Goal: Task Accomplishment & Management: Manage account settings

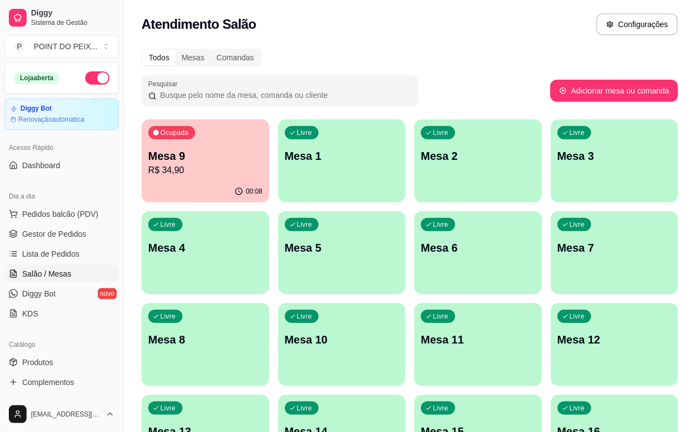
click at [214, 159] on p "Mesa 9" at bounding box center [205, 155] width 115 height 15
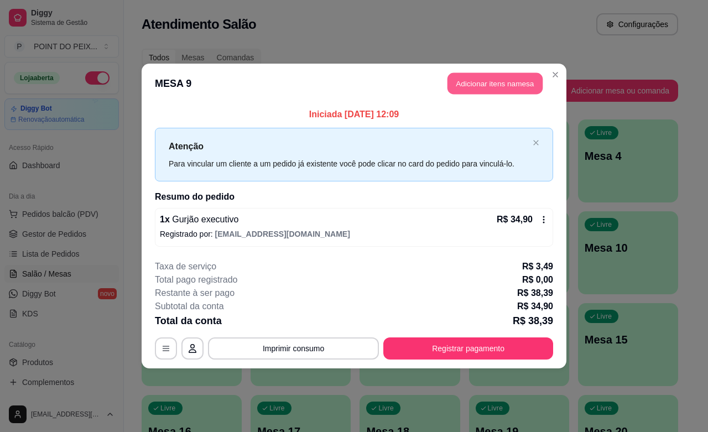
click at [505, 89] on button "Adicionar itens na mesa" at bounding box center [495, 84] width 95 height 22
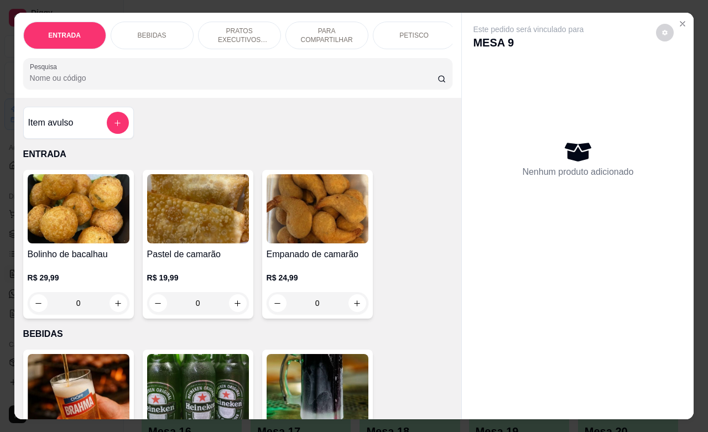
click at [409, 34] on div "PETISCO" at bounding box center [414, 36] width 83 height 28
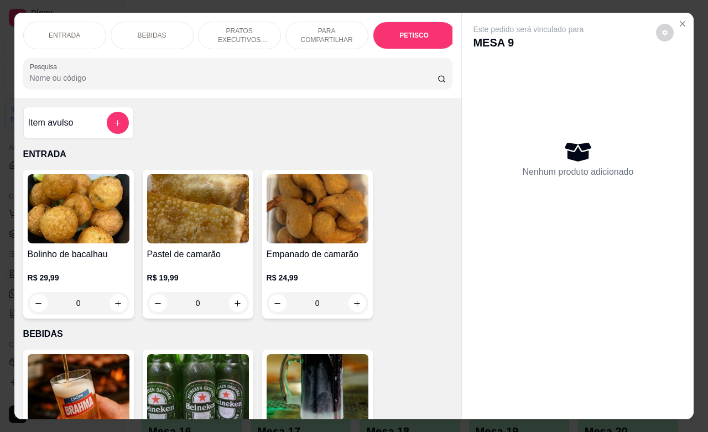
scroll to position [2425, 0]
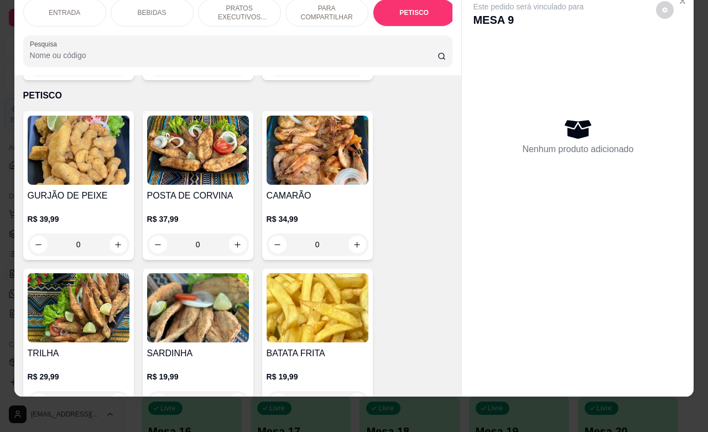
click at [238, 6] on p "PRATOS EXECUTIVOS (INDIVIDUAIS)" at bounding box center [239, 13] width 64 height 18
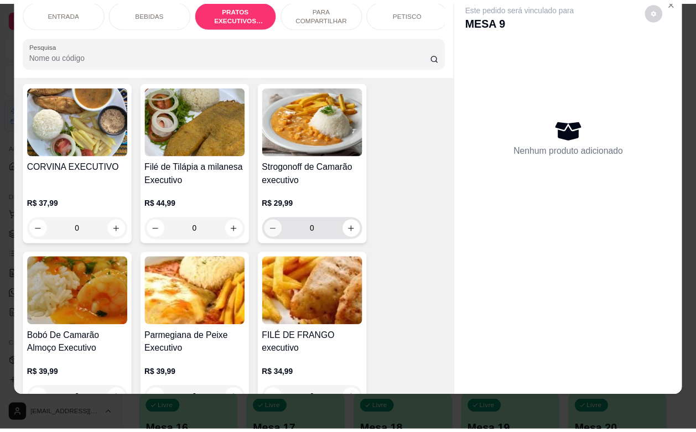
scroll to position [1645, 0]
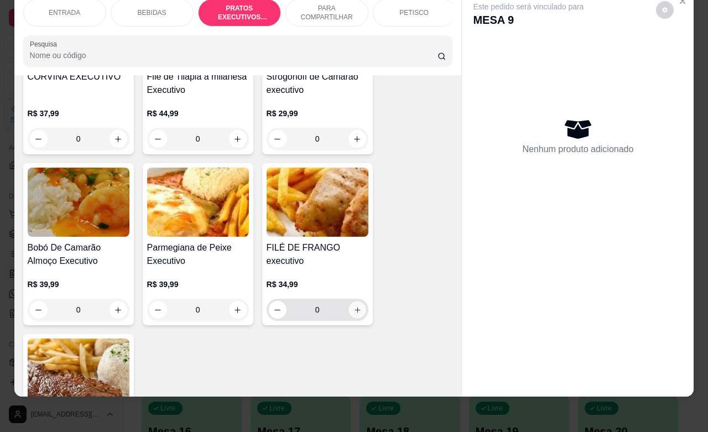
click at [353, 313] on icon "increase-product-quantity" at bounding box center [357, 310] width 8 height 8
type input "1"
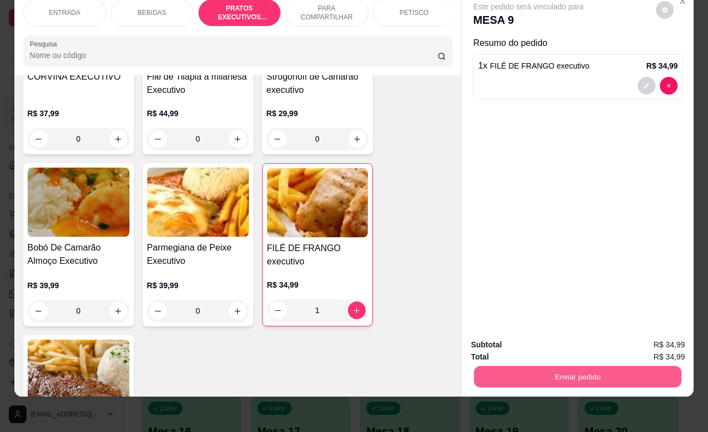
click at [515, 366] on button "Enviar pedido" at bounding box center [577, 377] width 207 height 22
click at [524, 335] on button "Não registrar e enviar pedido" at bounding box center [540, 338] width 112 height 20
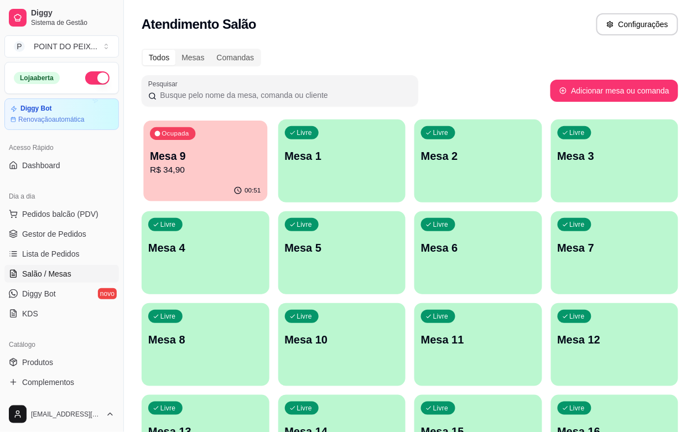
click at [169, 175] on p "R$ 34,90" at bounding box center [205, 170] width 111 height 13
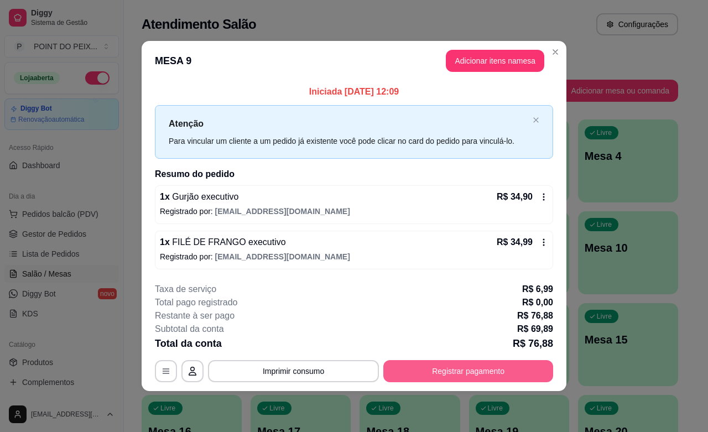
click at [496, 371] on button "Registrar pagamento" at bounding box center [468, 371] width 170 height 22
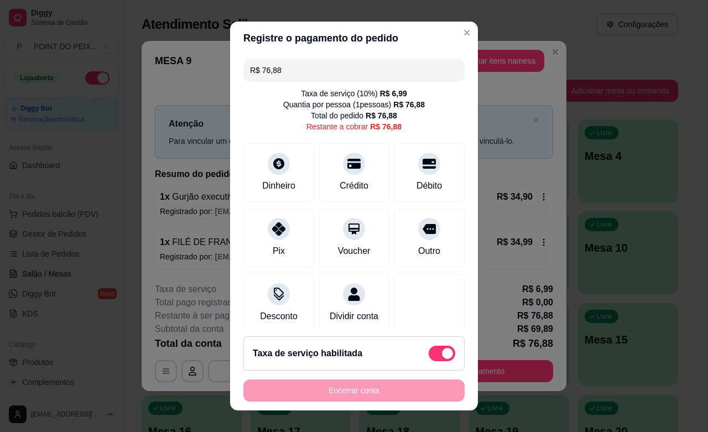
click at [429, 353] on span at bounding box center [442, 353] width 27 height 15
click at [428, 355] on input "checkbox" at bounding box center [431, 358] width 7 height 7
checkbox input "true"
type input "R$ 69,89"
checkbox input "false"
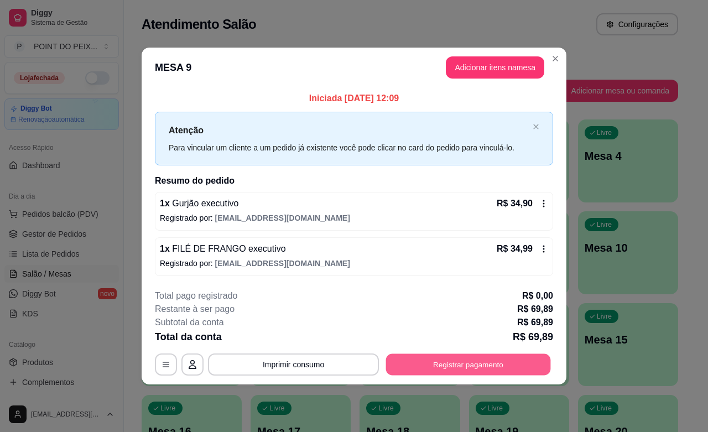
click at [432, 360] on button "Registrar pagamento" at bounding box center [468, 365] width 165 height 22
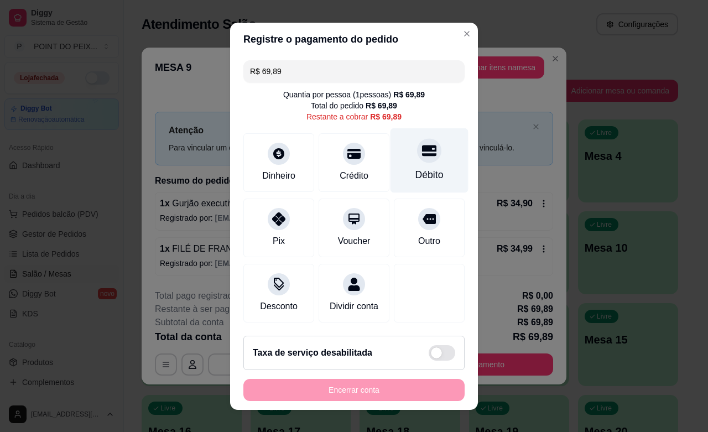
click at [422, 148] on icon at bounding box center [429, 150] width 14 height 11
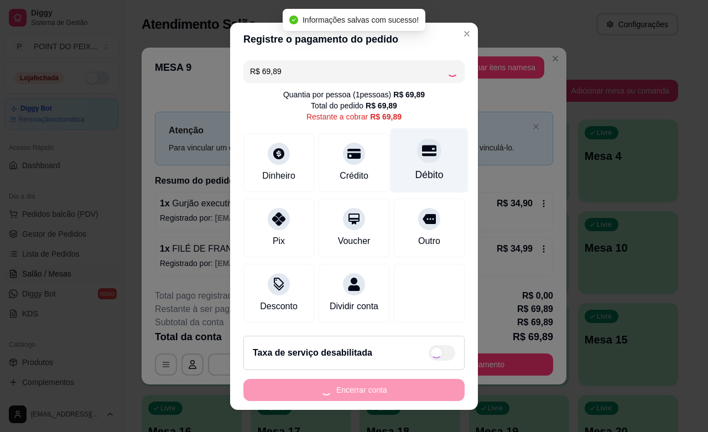
type input "R$ 0,00"
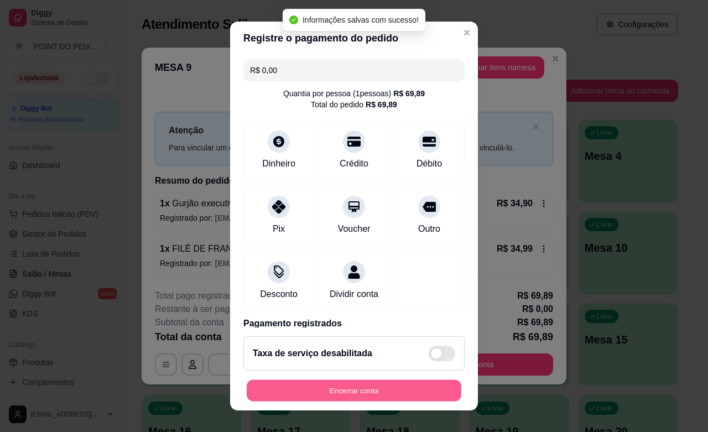
click at [289, 385] on button "Encerrar conta" at bounding box center [354, 391] width 215 height 22
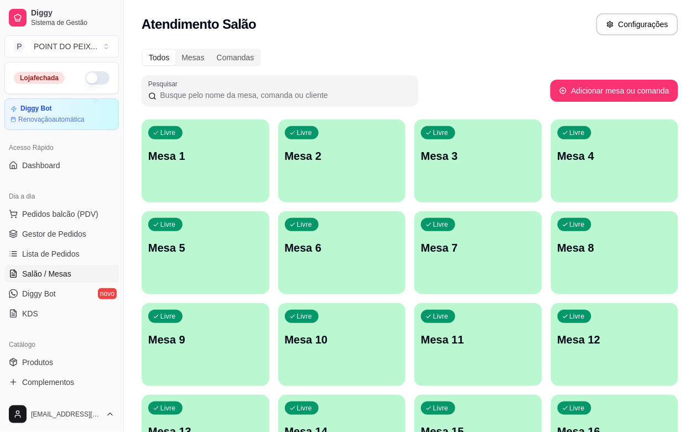
click at [92, 76] on button "button" at bounding box center [97, 77] width 24 height 13
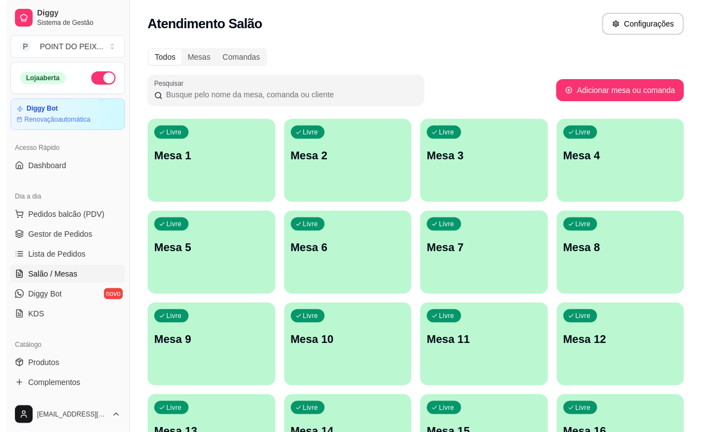
scroll to position [0, 0]
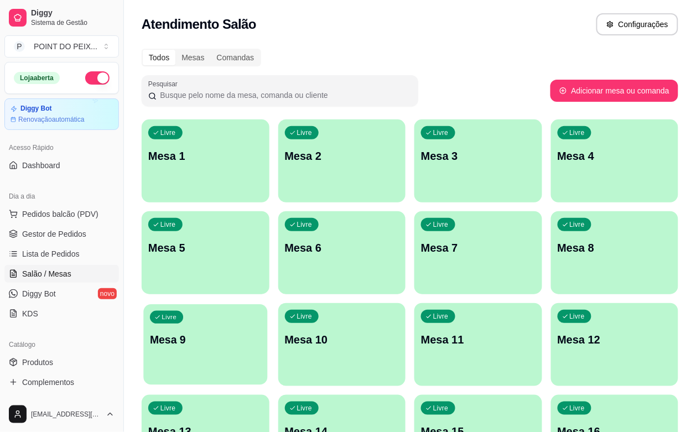
click at [267, 304] on div "Livre Mesa 9" at bounding box center [205, 338] width 124 height 68
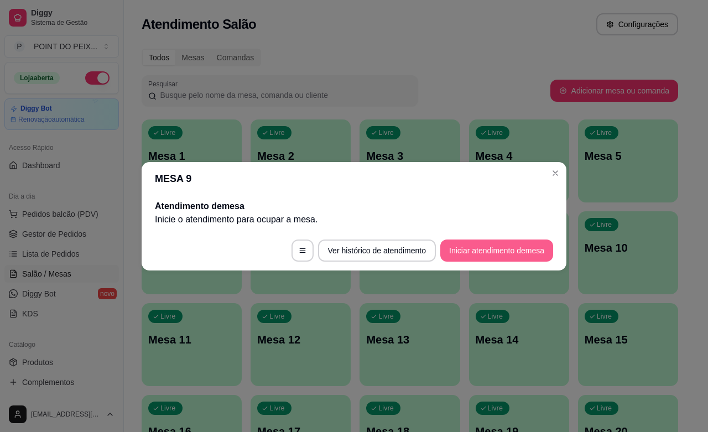
click at [495, 246] on button "Iniciar atendimento de mesa" at bounding box center [496, 251] width 113 height 22
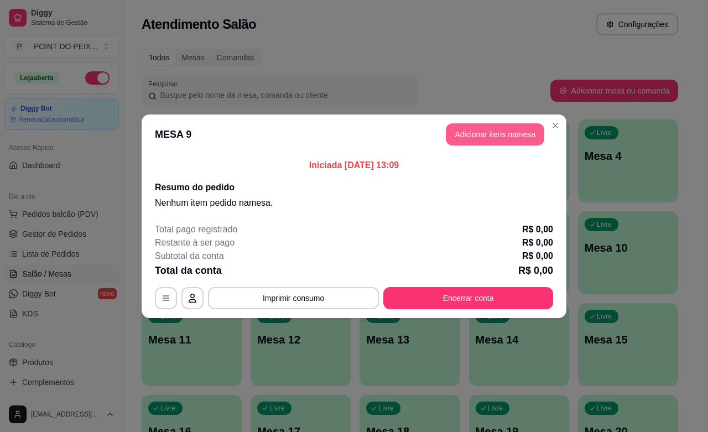
click at [527, 139] on button "Adicionar itens na mesa" at bounding box center [495, 134] width 98 height 22
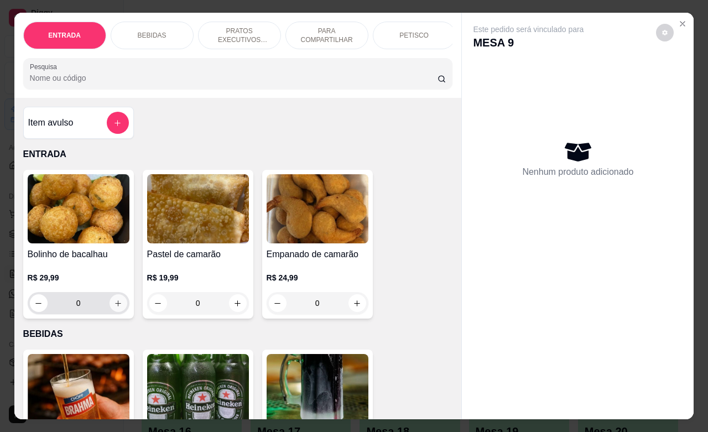
click at [114, 308] on icon "increase-product-quantity" at bounding box center [118, 303] width 8 height 8
type input "1"
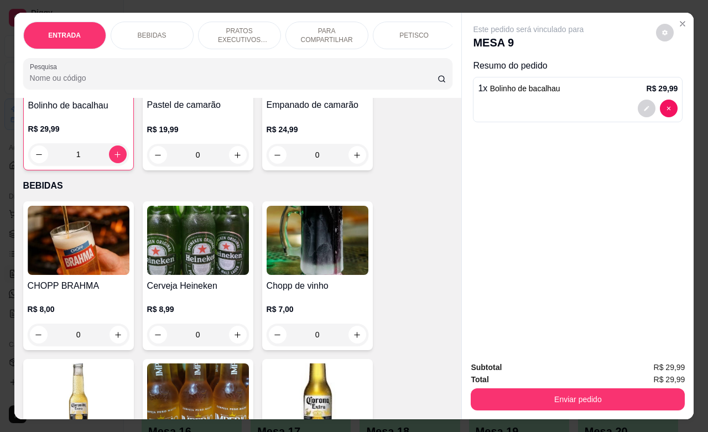
scroll to position [158, 0]
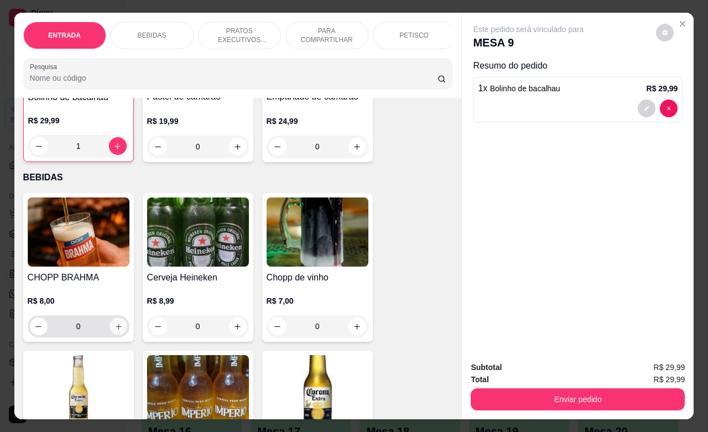
click at [114, 331] on icon "increase-product-quantity" at bounding box center [118, 327] width 8 height 8
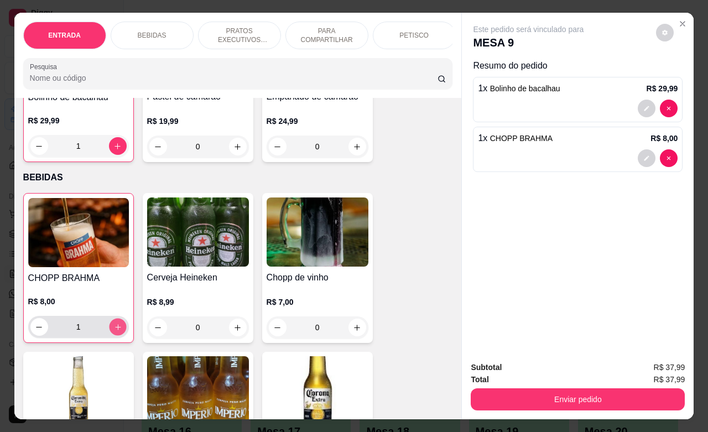
click at [113, 331] on icon "increase-product-quantity" at bounding box center [117, 327] width 8 height 8
type input "2"
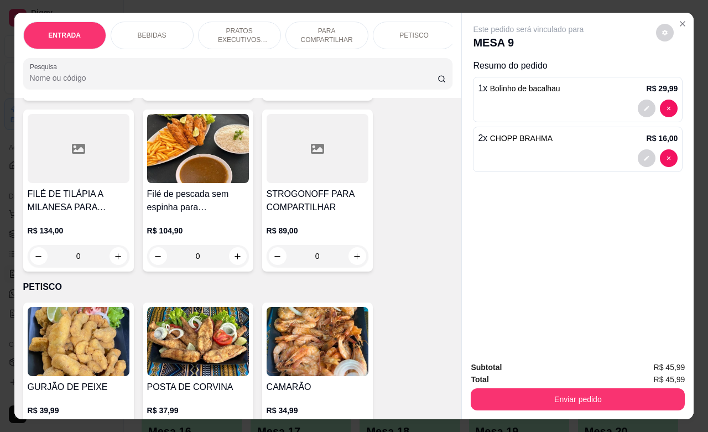
scroll to position [2333, 0]
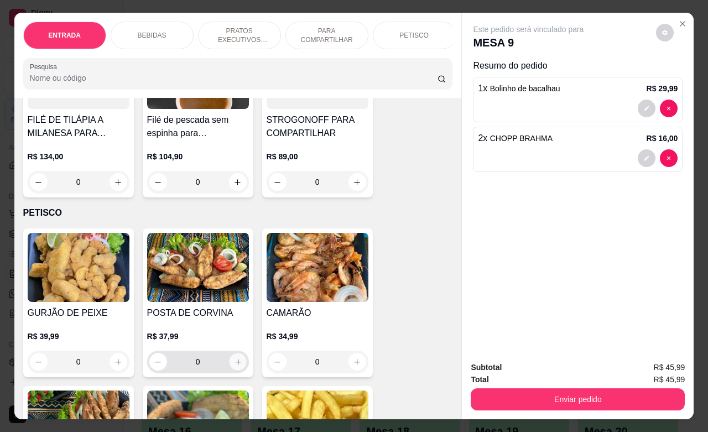
click at [233, 359] on icon "increase-product-quantity" at bounding box center [237, 362] width 8 height 8
type input "1"
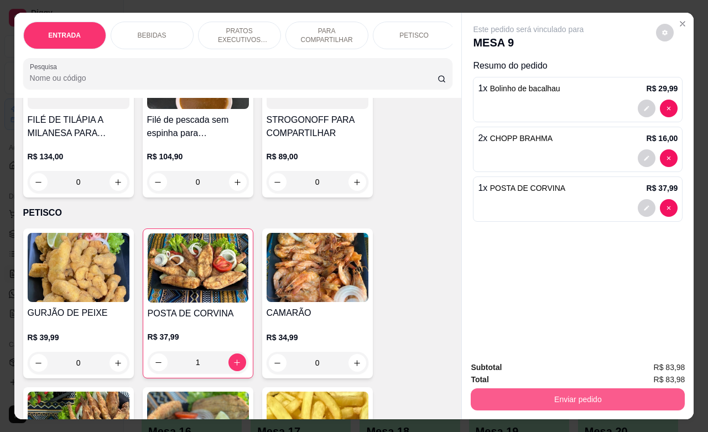
click at [517, 396] on button "Enviar pedido" at bounding box center [578, 399] width 214 height 22
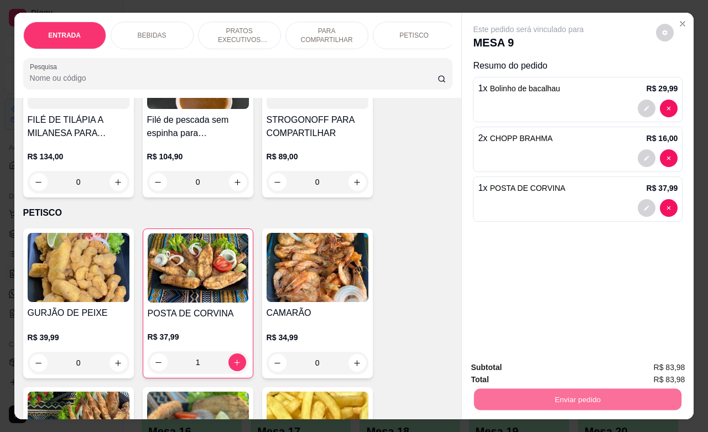
click at [562, 367] on button "Não registrar e enviar pedido" at bounding box center [539, 366] width 115 height 21
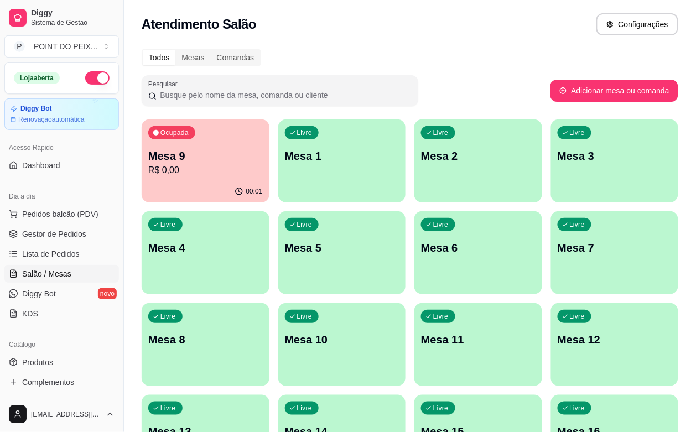
click at [189, 179] on div "Ocupada Mesa 9 R$ 0,00" at bounding box center [206, 150] width 128 height 61
click at [183, 145] on div "Ocupada Mesa 9 R$ 0,00" at bounding box center [205, 151] width 124 height 60
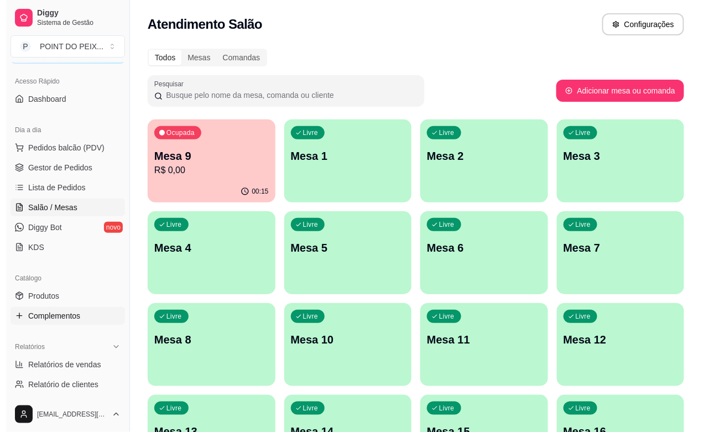
scroll to position [138, 0]
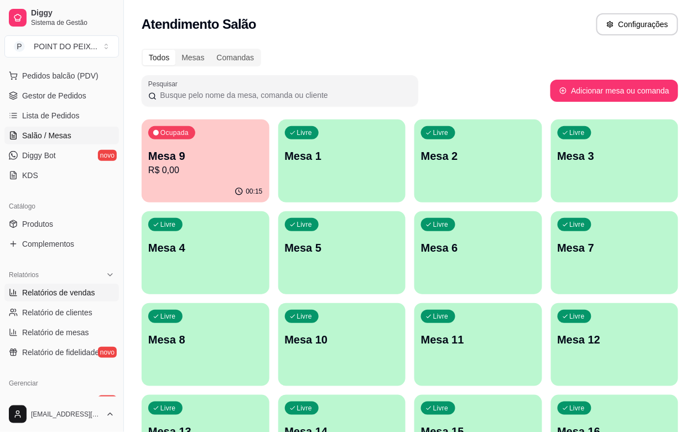
click at [69, 293] on span "Relatórios de vendas" at bounding box center [58, 292] width 73 height 11
select select "ALL"
select select "0"
click at [211, 183] on div "00:15" at bounding box center [206, 192] width 128 height 22
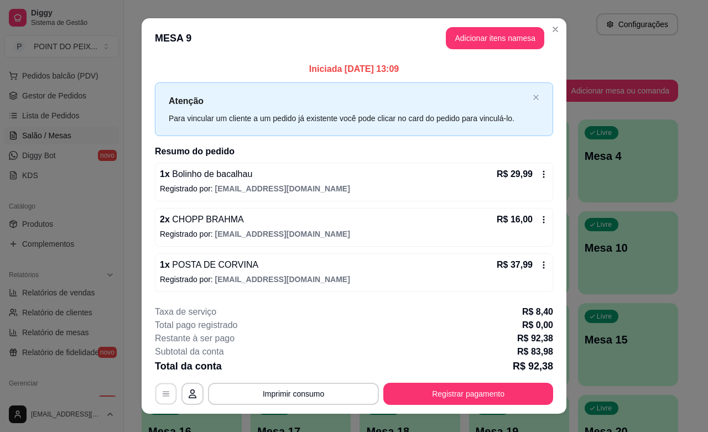
click at [162, 397] on icon "button" at bounding box center [166, 394] width 9 height 9
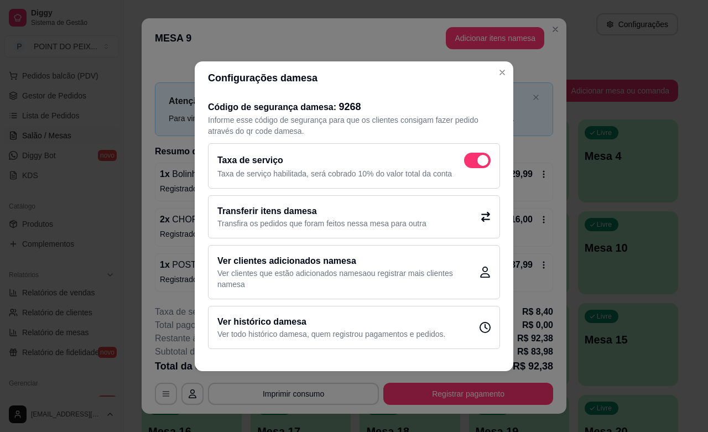
click at [252, 329] on p "Ver todo histórico da mesa , quem registrou pagamentos e pedidos." at bounding box center [331, 334] width 228 height 11
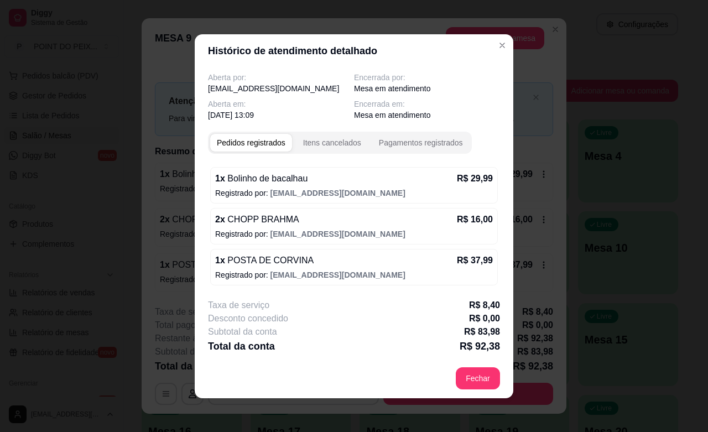
scroll to position [1, 0]
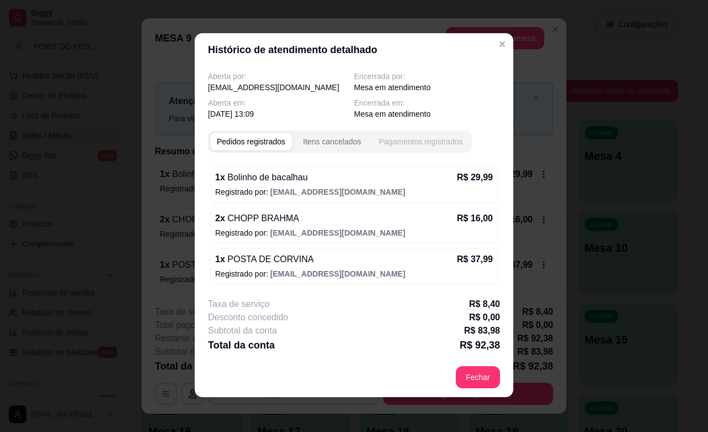
click at [387, 139] on div "Pagamentos registrados" at bounding box center [421, 141] width 84 height 11
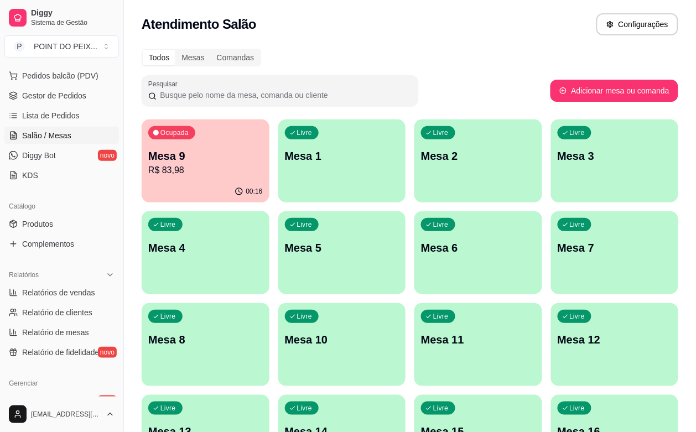
click at [551, 183] on div "Livre Mesa 3" at bounding box center [615, 155] width 128 height 70
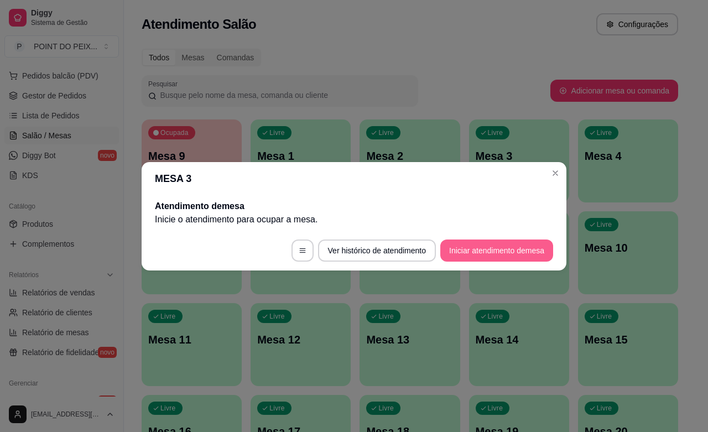
click at [477, 250] on button "Iniciar atendimento de mesa" at bounding box center [496, 251] width 113 height 22
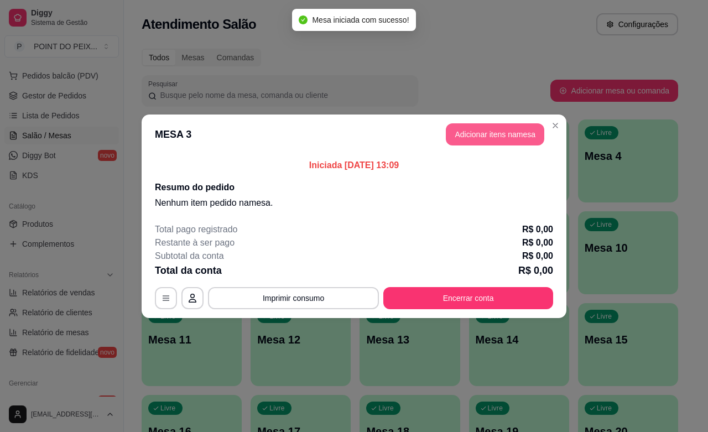
click at [481, 139] on button "Adicionar itens na mesa" at bounding box center [495, 134] width 98 height 22
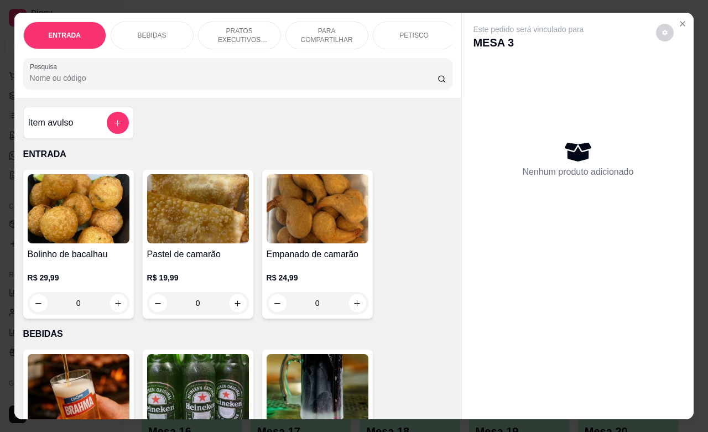
click at [232, 33] on p "PRATOS EXECUTIVOS (INDIVIDUAIS)" at bounding box center [239, 36] width 64 height 18
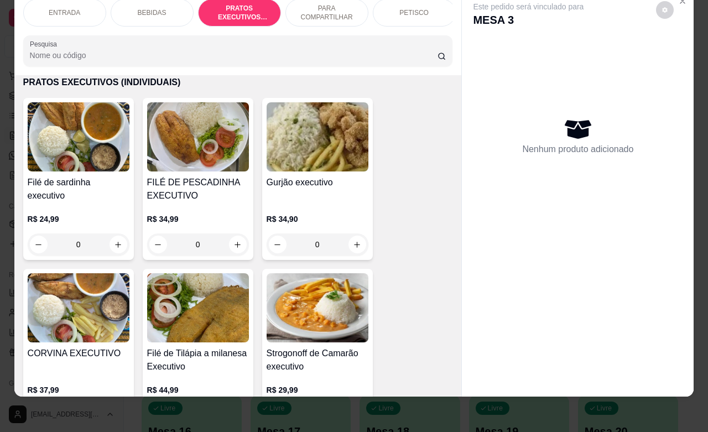
scroll to position [1437, 0]
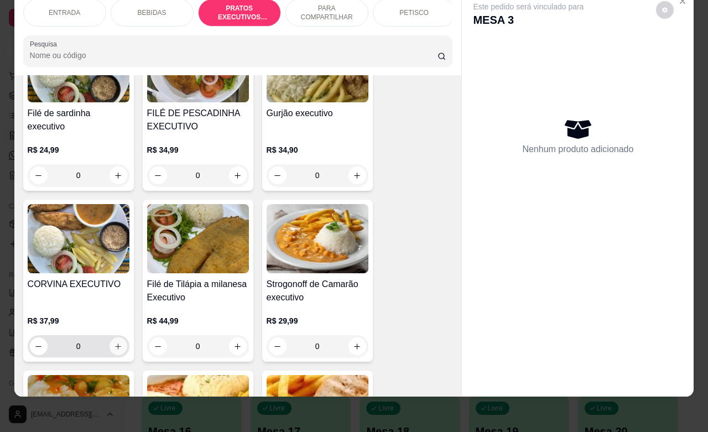
click at [114, 349] on icon "increase-product-quantity" at bounding box center [118, 346] width 8 height 8
type input "1"
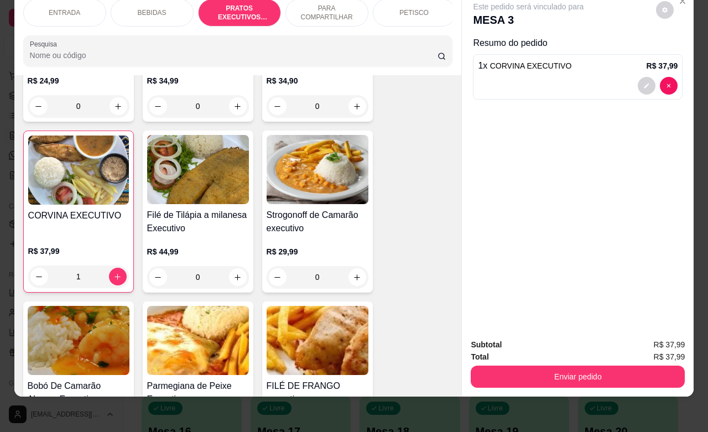
scroll to position [1576, 0]
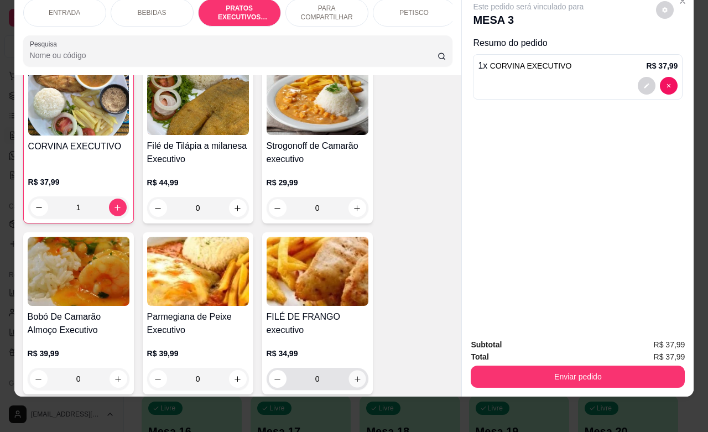
click at [353, 373] on button "increase-product-quantity" at bounding box center [357, 379] width 17 height 17
type input "1"
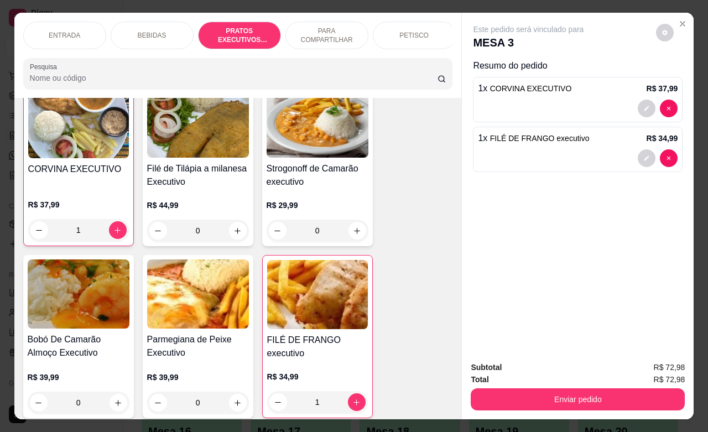
scroll to position [0, 28]
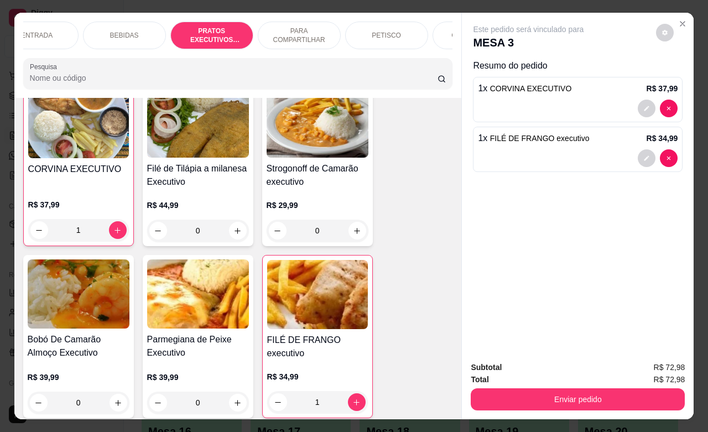
click at [439, 23] on div "GUARNIÇÕES" at bounding box center [474, 36] width 83 height 28
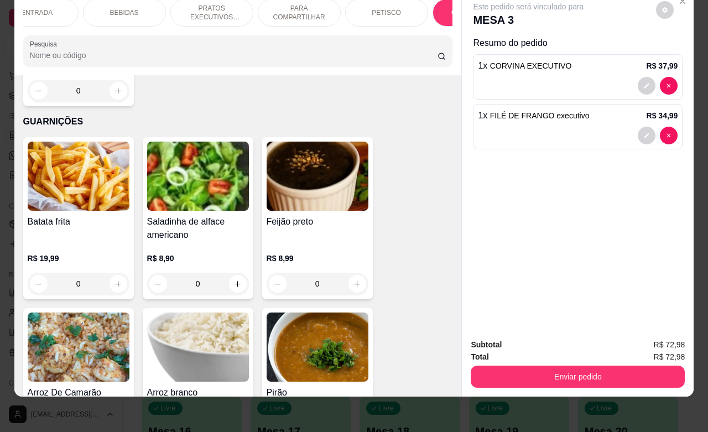
scroll to position [3121, 0]
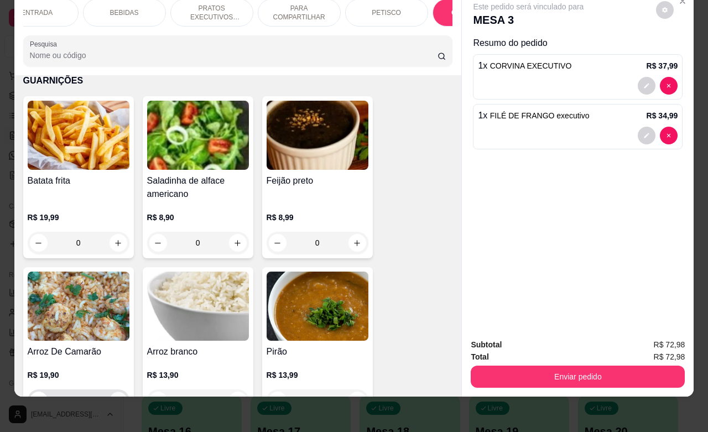
click at [114, 397] on icon "increase-product-quantity" at bounding box center [118, 401] width 8 height 8
type input "1"
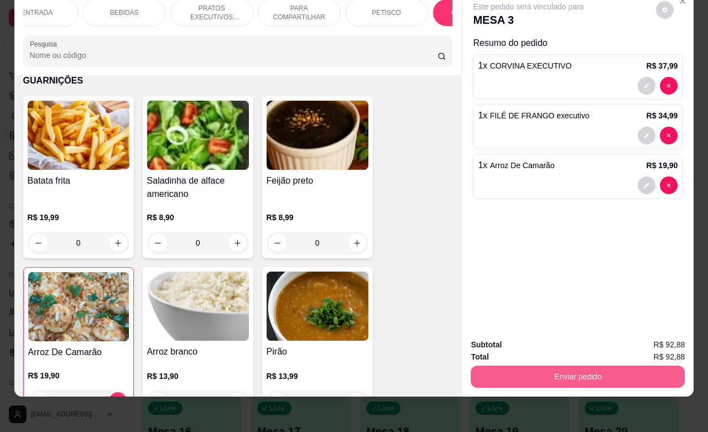
click at [574, 366] on button "Enviar pedido" at bounding box center [578, 377] width 214 height 22
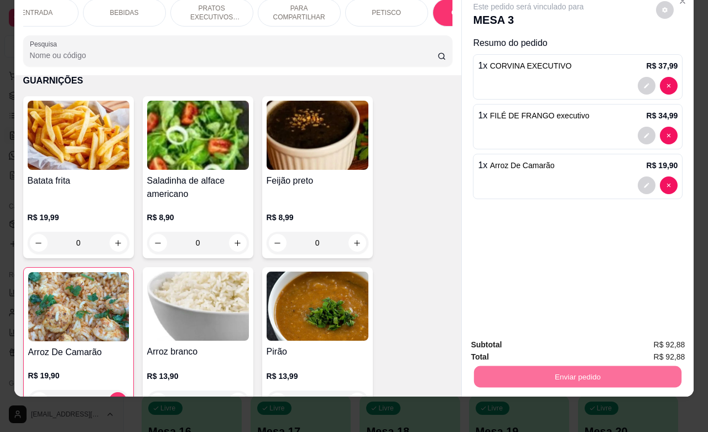
click at [534, 335] on button "Não registrar e enviar pedido" at bounding box center [539, 338] width 115 height 21
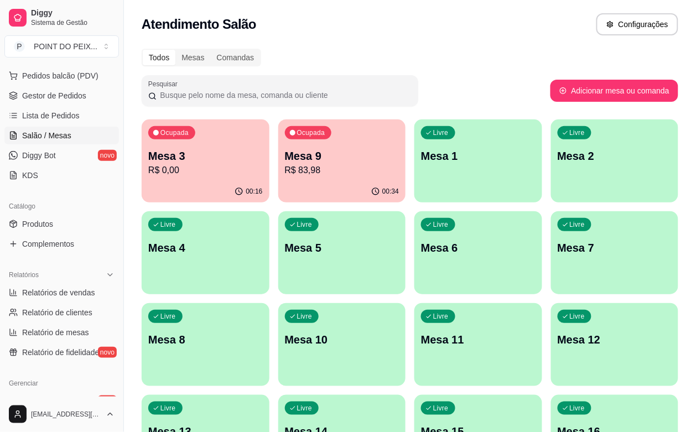
click at [558, 152] on p "Mesa 2" at bounding box center [615, 155] width 115 height 15
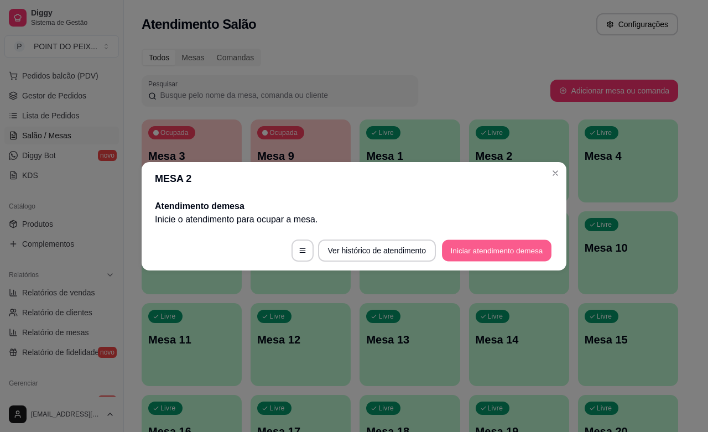
click at [462, 260] on button "Iniciar atendimento de mesa" at bounding box center [497, 251] width 110 height 22
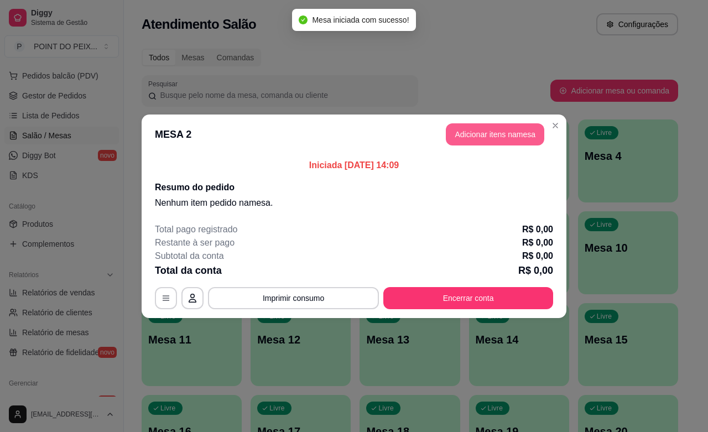
click at [487, 139] on button "Adicionar itens na mesa" at bounding box center [495, 134] width 98 height 22
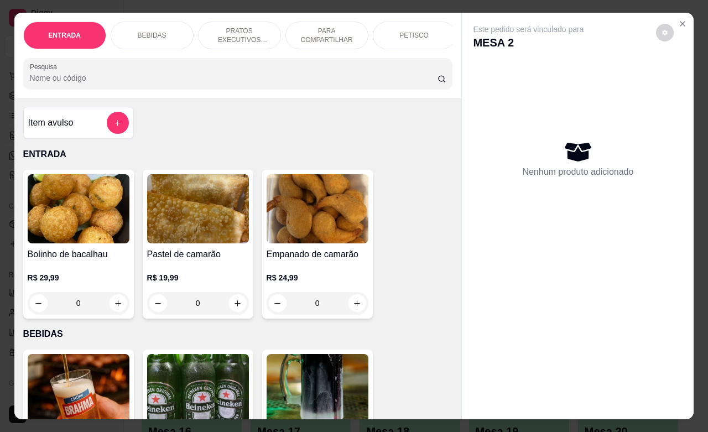
click at [230, 34] on p "PRATOS EXECUTIVOS (INDIVIDUAIS)" at bounding box center [239, 36] width 64 height 18
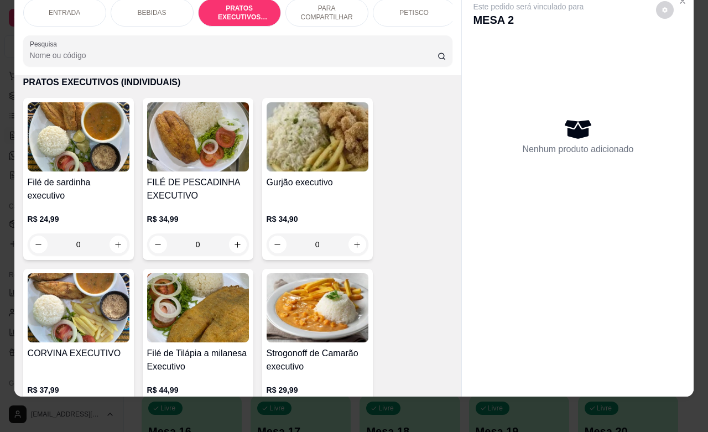
scroll to position [1507, 0]
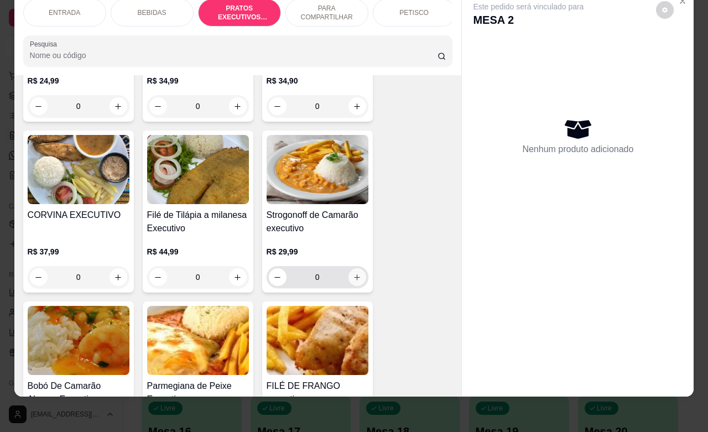
click at [353, 280] on icon "increase-product-quantity" at bounding box center [357, 277] width 8 height 8
type input "1"
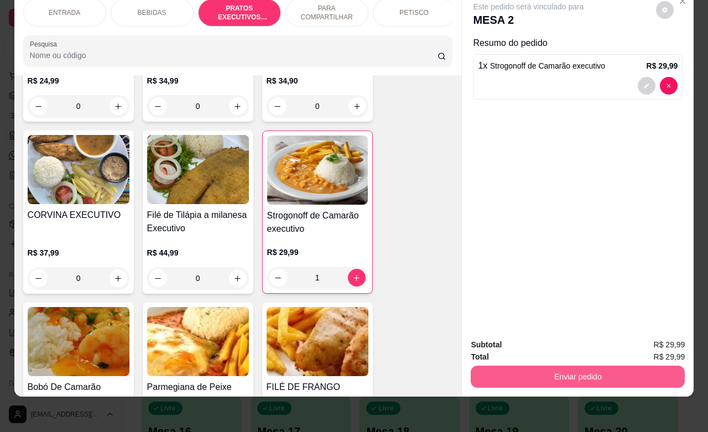
click at [530, 366] on button "Enviar pedido" at bounding box center [578, 377] width 214 height 22
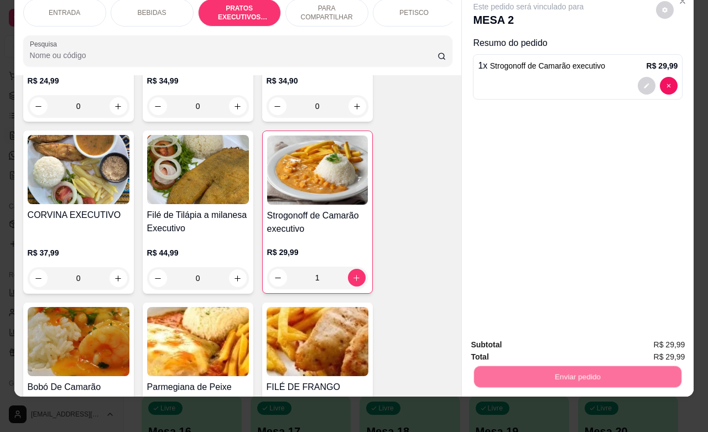
click at [531, 340] on button "Não registrar e enviar pedido" at bounding box center [539, 338] width 115 height 21
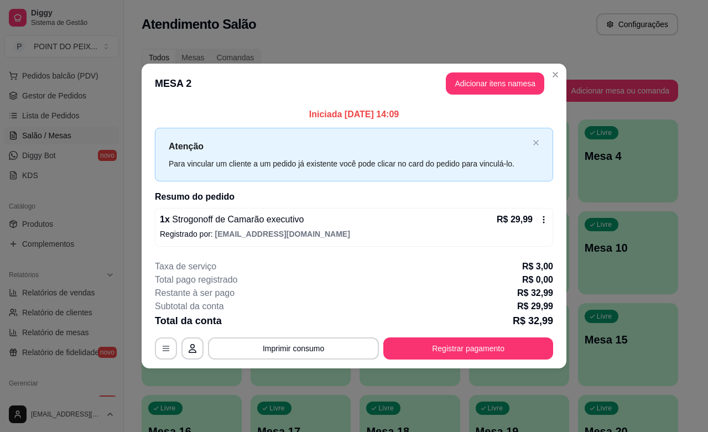
click at [541, 223] on icon at bounding box center [543, 219] width 9 height 9
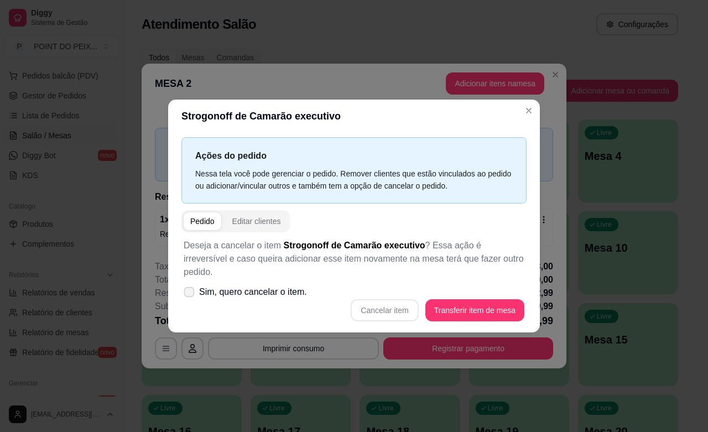
click at [185, 289] on icon at bounding box center [189, 292] width 8 height 6
click at [185, 294] on input "Sim, quero cancelar o item." at bounding box center [186, 297] width 7 height 7
checkbox input "true"
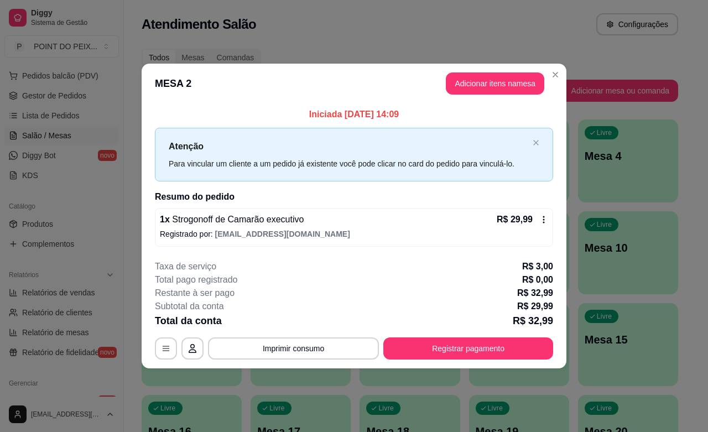
click at [542, 225] on div "R$ 29,99" at bounding box center [522, 219] width 51 height 13
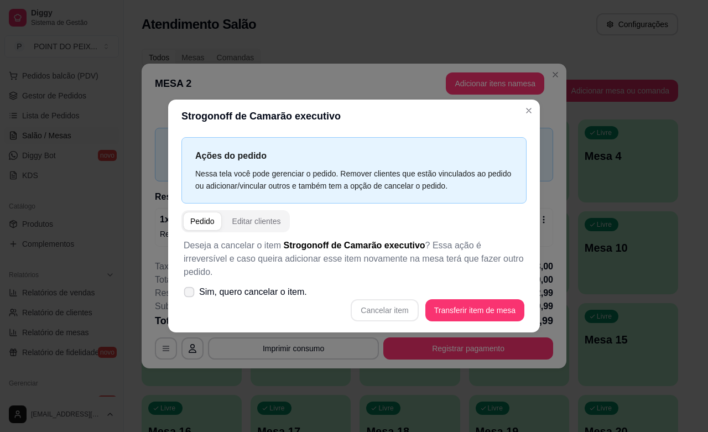
click at [191, 289] on icon at bounding box center [189, 292] width 8 height 6
click at [190, 294] on input "Sim, quero cancelar o item." at bounding box center [186, 297] width 7 height 7
checkbox input "true"
click at [402, 302] on button "Cancelar item" at bounding box center [385, 310] width 66 height 22
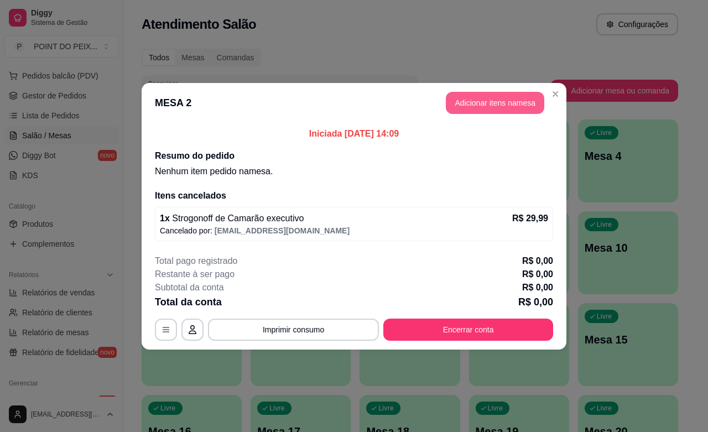
click at [524, 92] on button "Adicionar itens na mesa" at bounding box center [495, 103] width 98 height 22
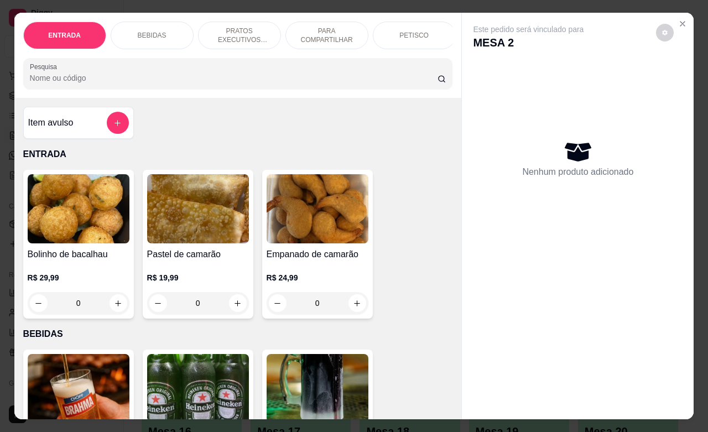
click at [235, 22] on div "PRATOS EXECUTIVOS (INDIVIDUAIS)" at bounding box center [239, 36] width 83 height 28
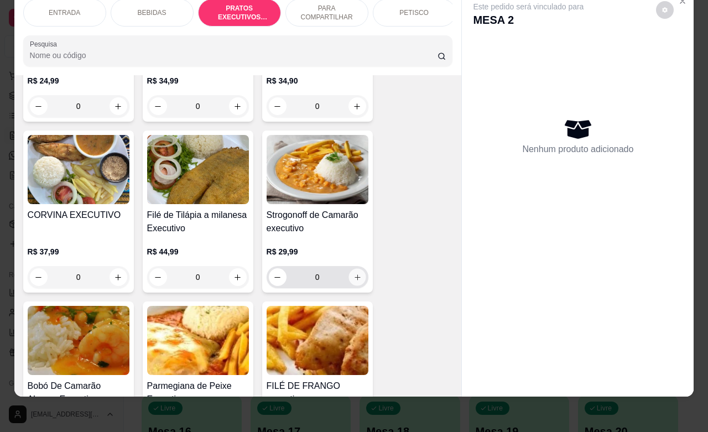
click at [353, 275] on icon "increase-product-quantity" at bounding box center [357, 277] width 8 height 8
type input "1"
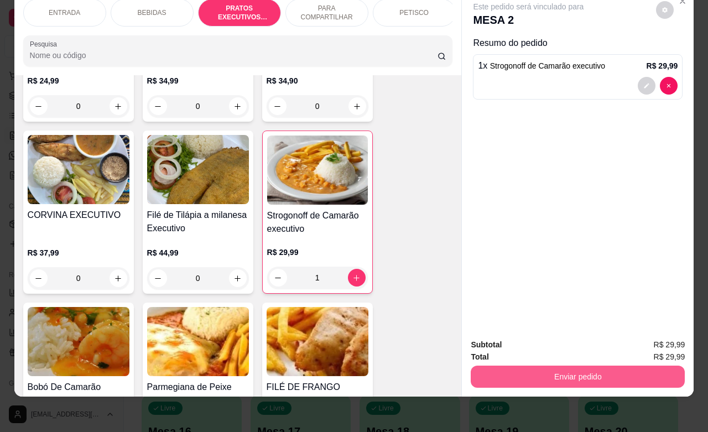
click at [538, 366] on button "Enviar pedido" at bounding box center [578, 377] width 214 height 22
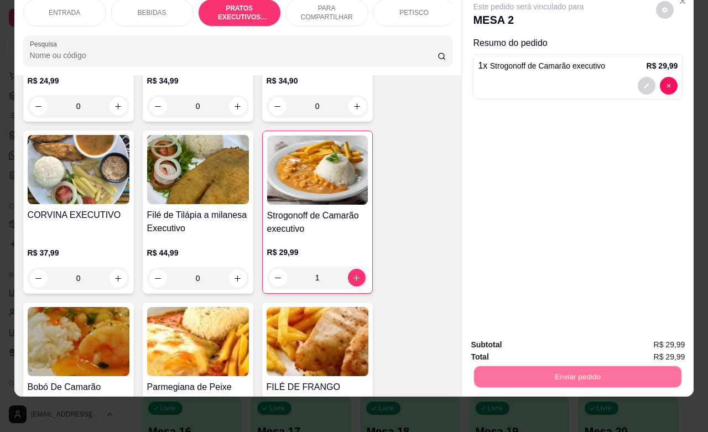
click at [540, 341] on button "Não registrar e enviar pedido" at bounding box center [540, 338] width 112 height 20
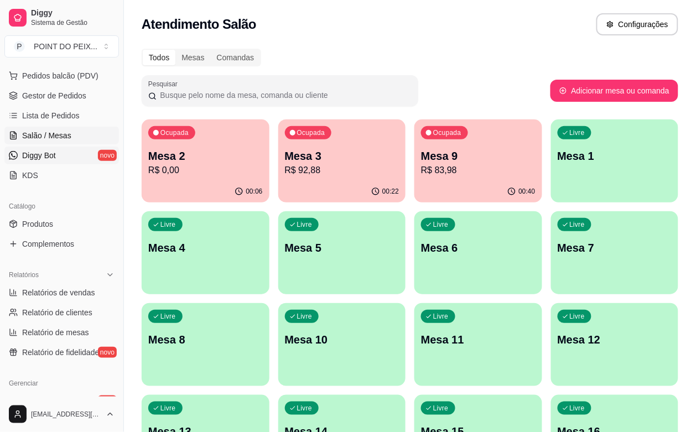
click at [64, 149] on link "Diggy Bot novo" at bounding box center [61, 156] width 115 height 18
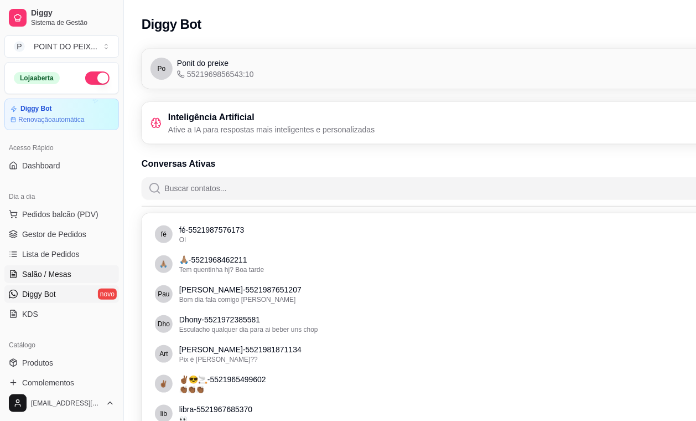
click at [48, 278] on span "Salão / Mesas" at bounding box center [46, 273] width 49 height 11
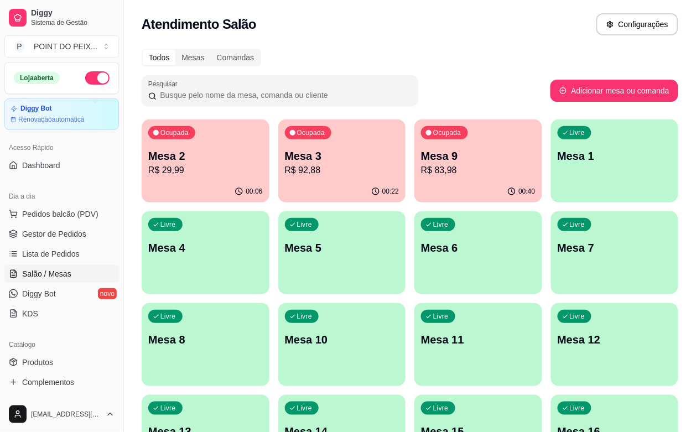
click at [213, 177] on div "Ocupada Mesa 2 R$ 29,99" at bounding box center [206, 150] width 128 height 61
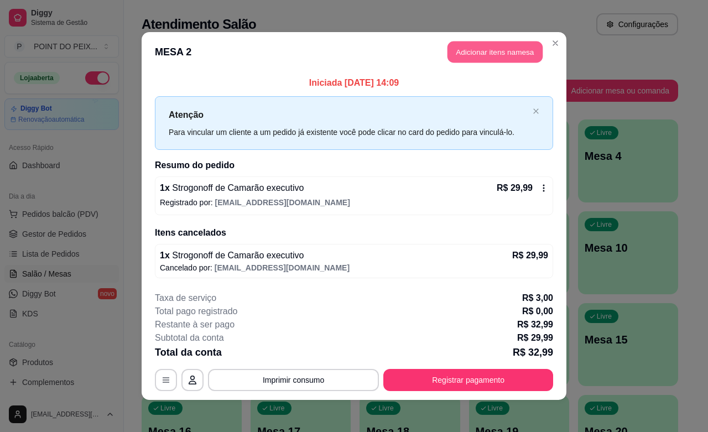
click at [471, 54] on button "Adicionar itens na mesa" at bounding box center [495, 52] width 95 height 22
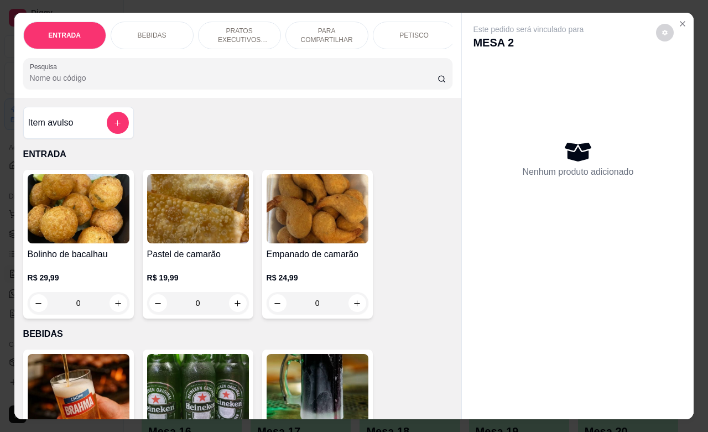
click at [333, 32] on p "PARA COMPARTILHAR" at bounding box center [327, 36] width 64 height 18
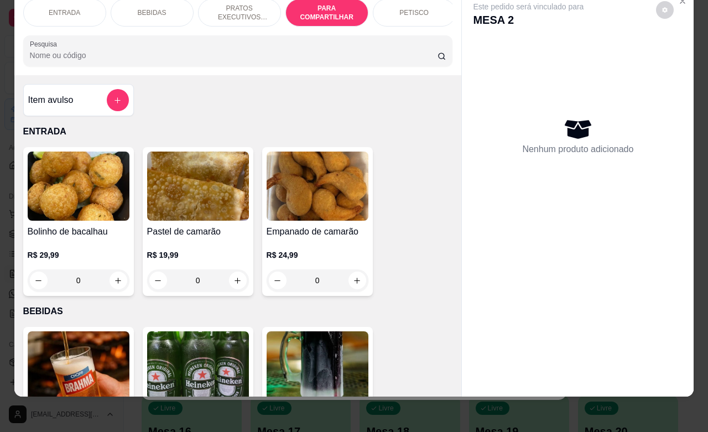
scroll to position [2062, 0]
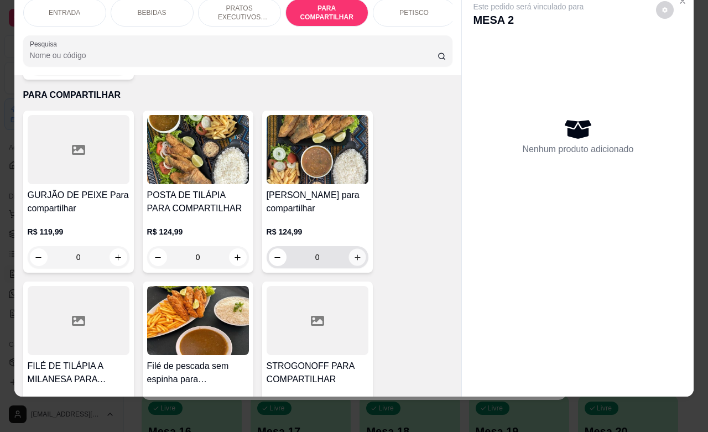
click at [353, 253] on icon "increase-product-quantity" at bounding box center [357, 257] width 8 height 8
type input "1"
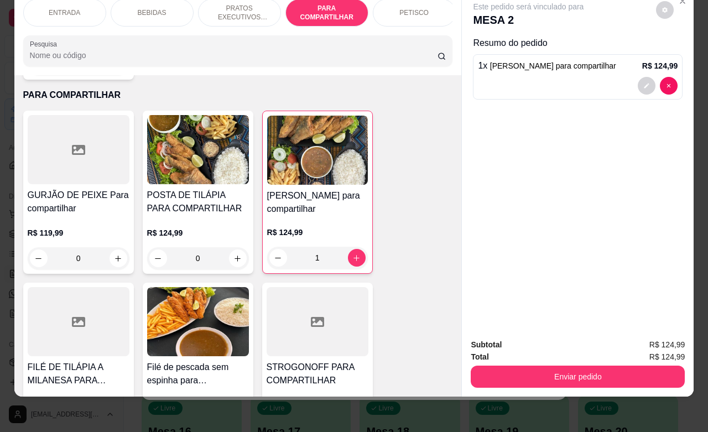
scroll to position [0, 28]
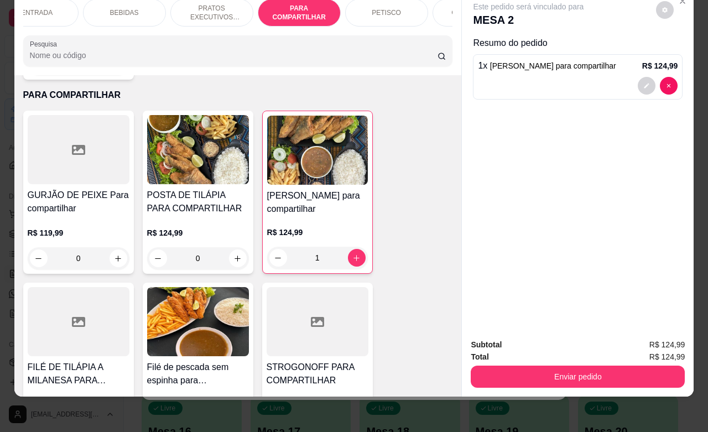
click at [435, 7] on div "GUARNIÇÕES" at bounding box center [474, 13] width 83 height 28
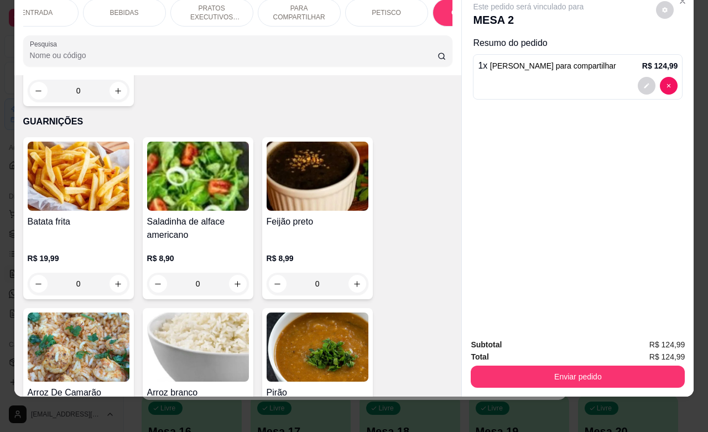
scroll to position [3121, 0]
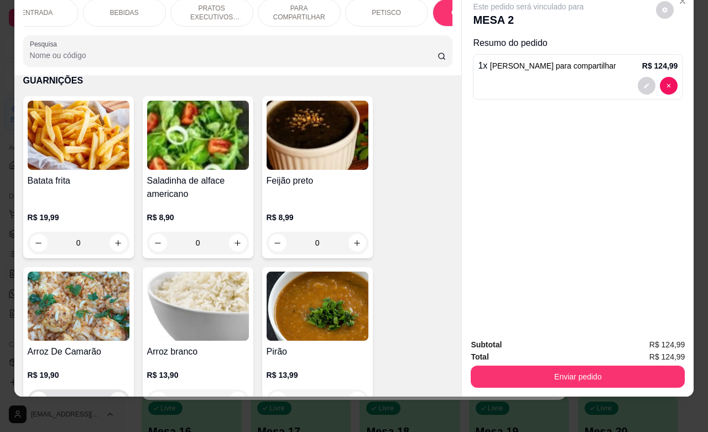
click at [116, 398] on icon "increase-product-quantity" at bounding box center [119, 401] width 6 height 6
type input "1"
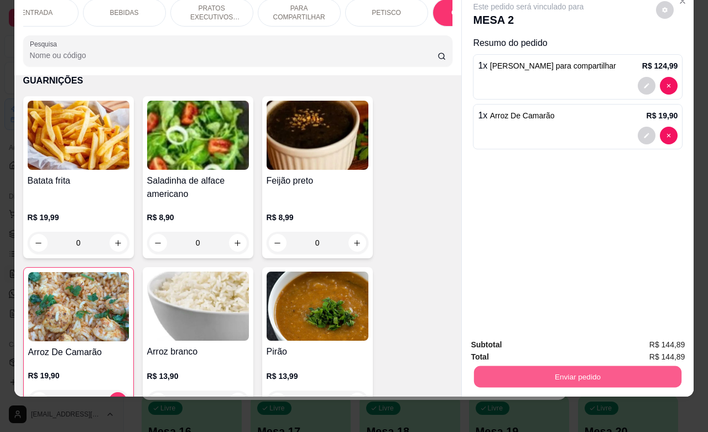
click at [521, 366] on button "Enviar pedido" at bounding box center [577, 377] width 207 height 22
click at [521, 339] on button "Não registrar e enviar pedido" at bounding box center [539, 338] width 115 height 21
